Goal: Check status: Check status

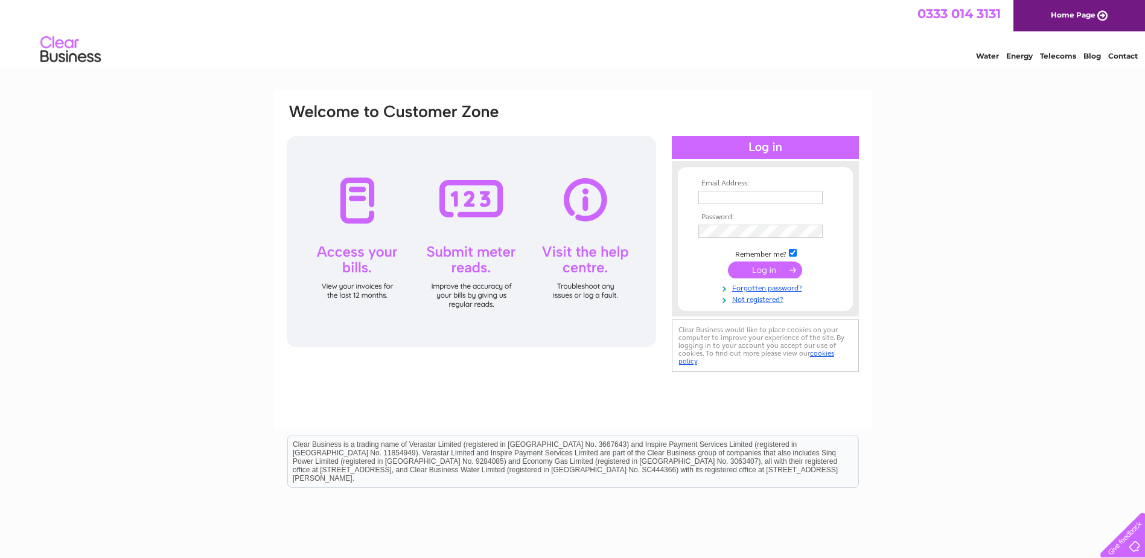
type input "[EMAIL_ADDRESS][DOMAIN_NAME]"
click at [770, 267] on input "submit" at bounding box center [765, 269] width 74 height 17
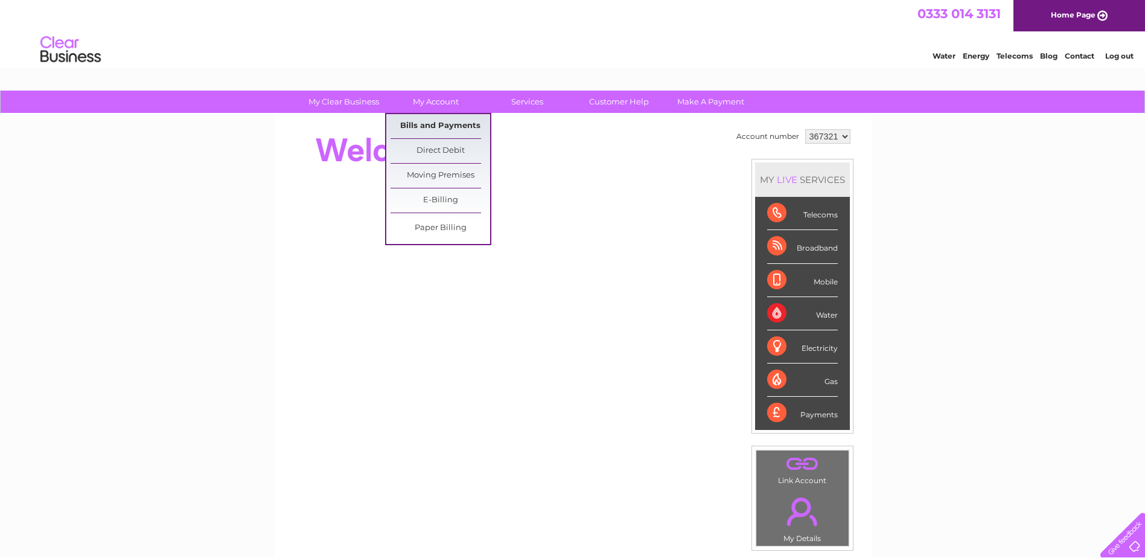
click at [445, 121] on link "Bills and Payments" at bounding box center [441, 126] width 100 height 24
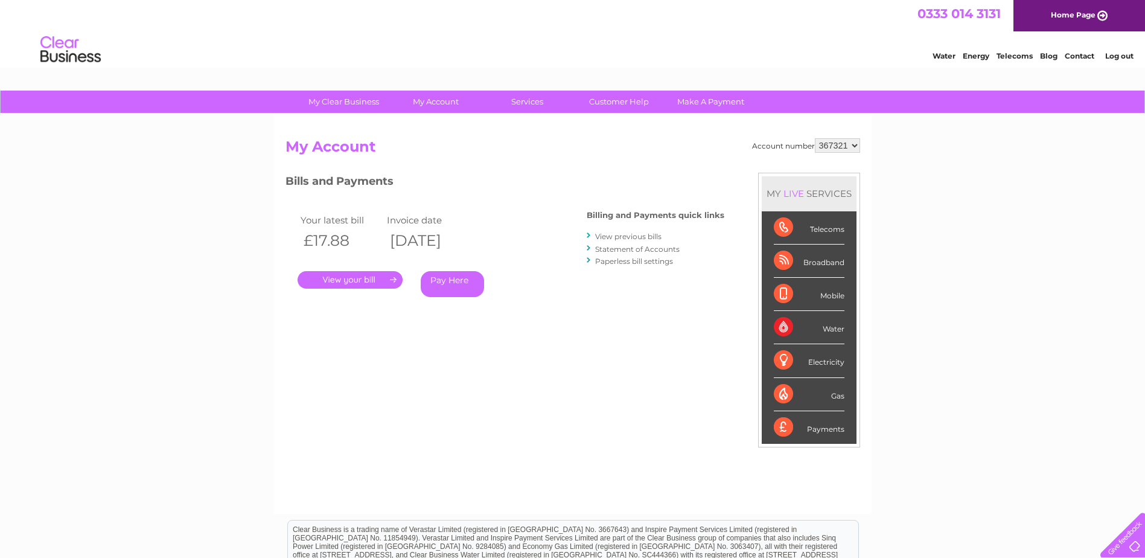
click at [337, 281] on link "." at bounding box center [350, 280] width 105 height 18
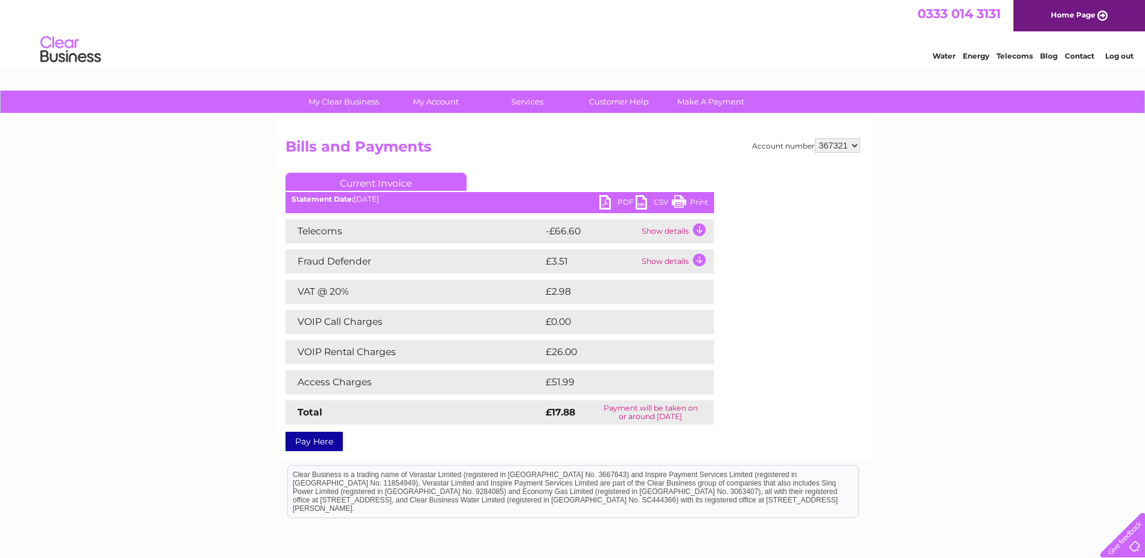
click at [336, 281] on td "VAT @ 20%" at bounding box center [414, 291] width 257 height 24
drag, startPoint x: 0, startPoint y: 0, endPoint x: 243, endPoint y: 291, distance: 378.9
click at [243, 291] on div "My Clear Business Login Details My Details My Preferences Link Account My Accou…" at bounding box center [572, 378] width 1145 height 575
